Goal: Book appointment/travel/reservation

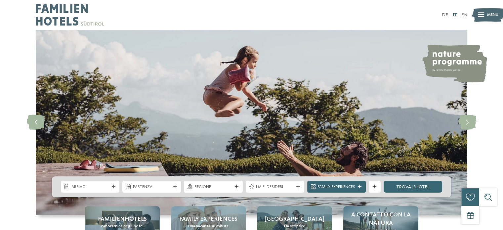
click at [453, 13] on link "IT" at bounding box center [454, 15] width 4 height 5
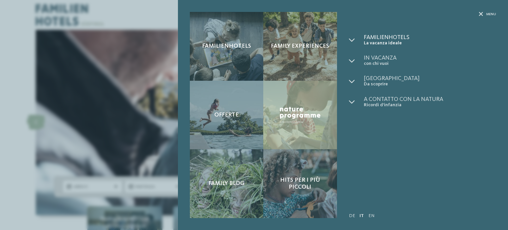
click at [382, 42] on span "La vacanza ideale" at bounding box center [429, 43] width 132 height 6
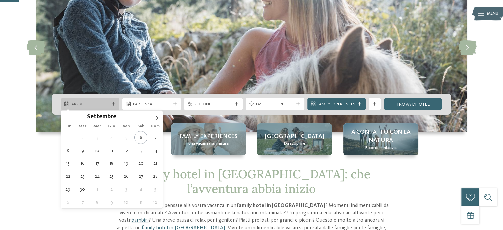
click at [92, 107] on div "Arrivo" at bounding box center [90, 104] width 58 height 12
click at [155, 118] on icon at bounding box center [157, 118] width 5 height 5
type div "14.11.2025"
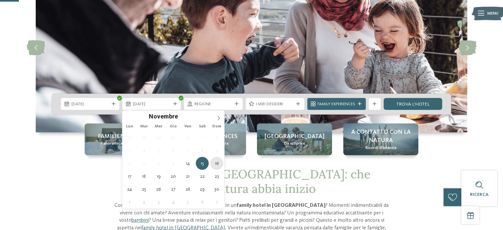
type div "16.11.2025"
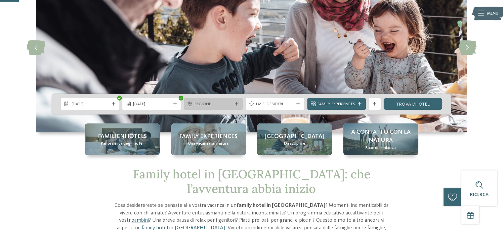
click at [236, 105] on icon at bounding box center [237, 104] width 4 height 4
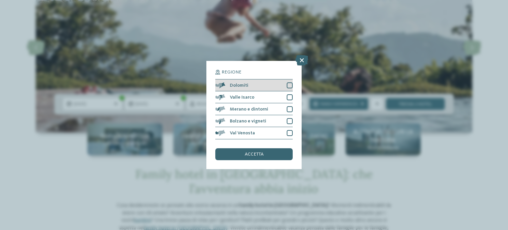
click at [263, 88] on div "Dolomiti" at bounding box center [253, 85] width 77 height 12
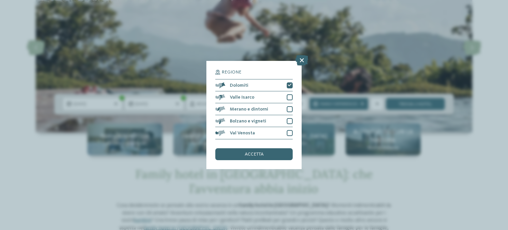
click at [270, 153] on div "accetta" at bounding box center [253, 154] width 77 height 12
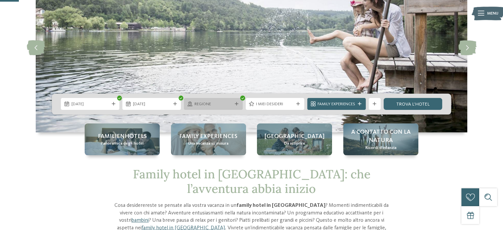
click at [233, 105] on div at bounding box center [236, 104] width 6 height 4
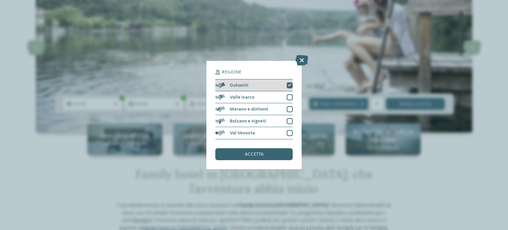
click at [242, 86] on span "Dolomiti" at bounding box center [239, 85] width 19 height 5
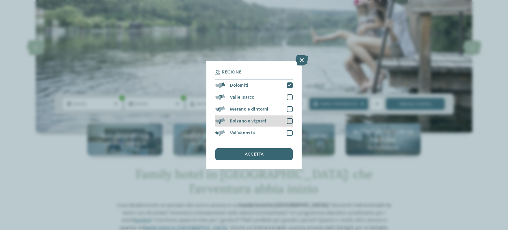
click at [256, 120] on span "Bolzano e vigneti" at bounding box center [248, 121] width 36 height 5
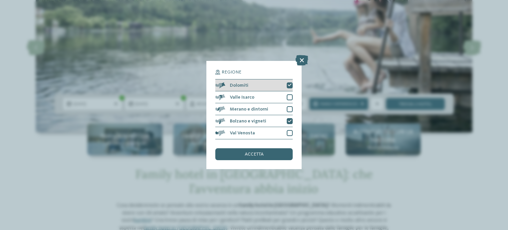
click at [244, 89] on div "Dolomiti" at bounding box center [253, 85] width 77 height 12
click at [246, 88] on div "Dolomiti" at bounding box center [253, 85] width 77 height 12
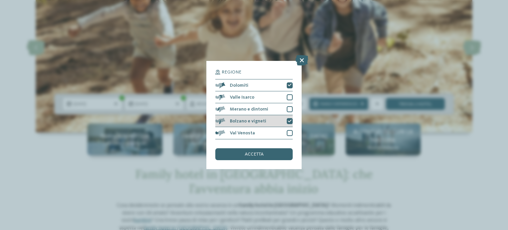
click at [289, 119] on div at bounding box center [289, 121] width 6 height 6
click at [270, 151] on div "accetta" at bounding box center [253, 154] width 77 height 12
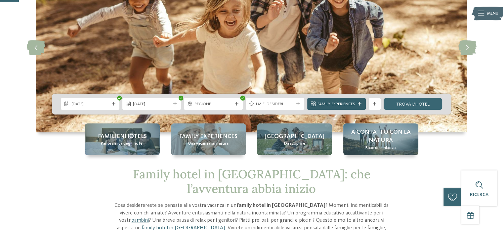
click at [357, 101] on div "Family Experiences" at bounding box center [336, 104] width 58 height 12
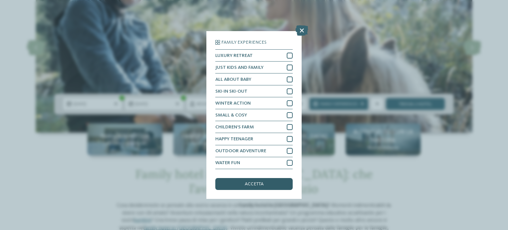
click at [271, 179] on div "accetta" at bounding box center [253, 184] width 77 height 12
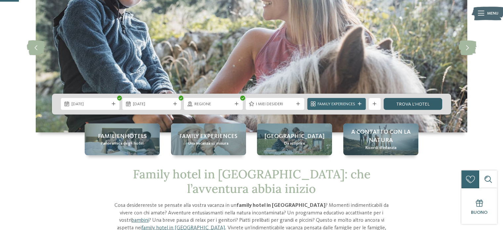
click at [400, 105] on link "trova l’hotel" at bounding box center [412, 104] width 58 height 12
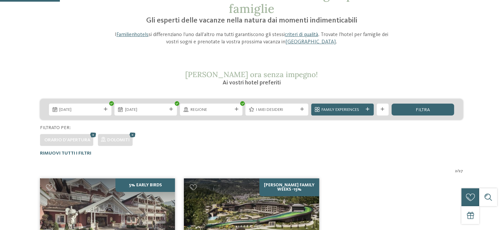
scroll to position [66, 0]
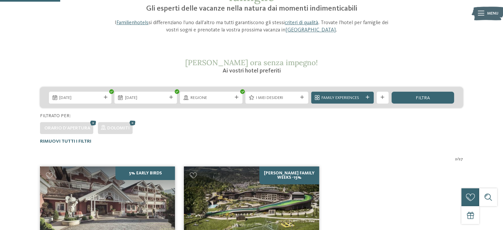
click at [66, 127] on span "Orario d'apertura" at bounding box center [67, 128] width 46 height 5
click at [73, 141] on span "Rimuovi tutti i filtri" at bounding box center [65, 141] width 51 height 5
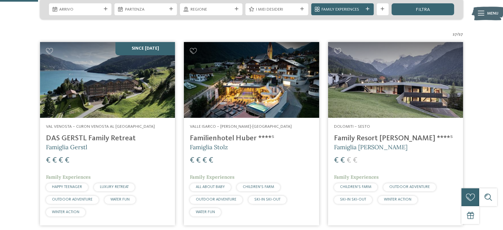
scroll to position [155, 0]
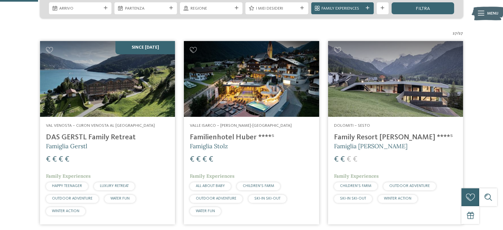
click at [303, 106] on img at bounding box center [251, 79] width 135 height 76
